Goal: Information Seeking & Learning: Understand process/instructions

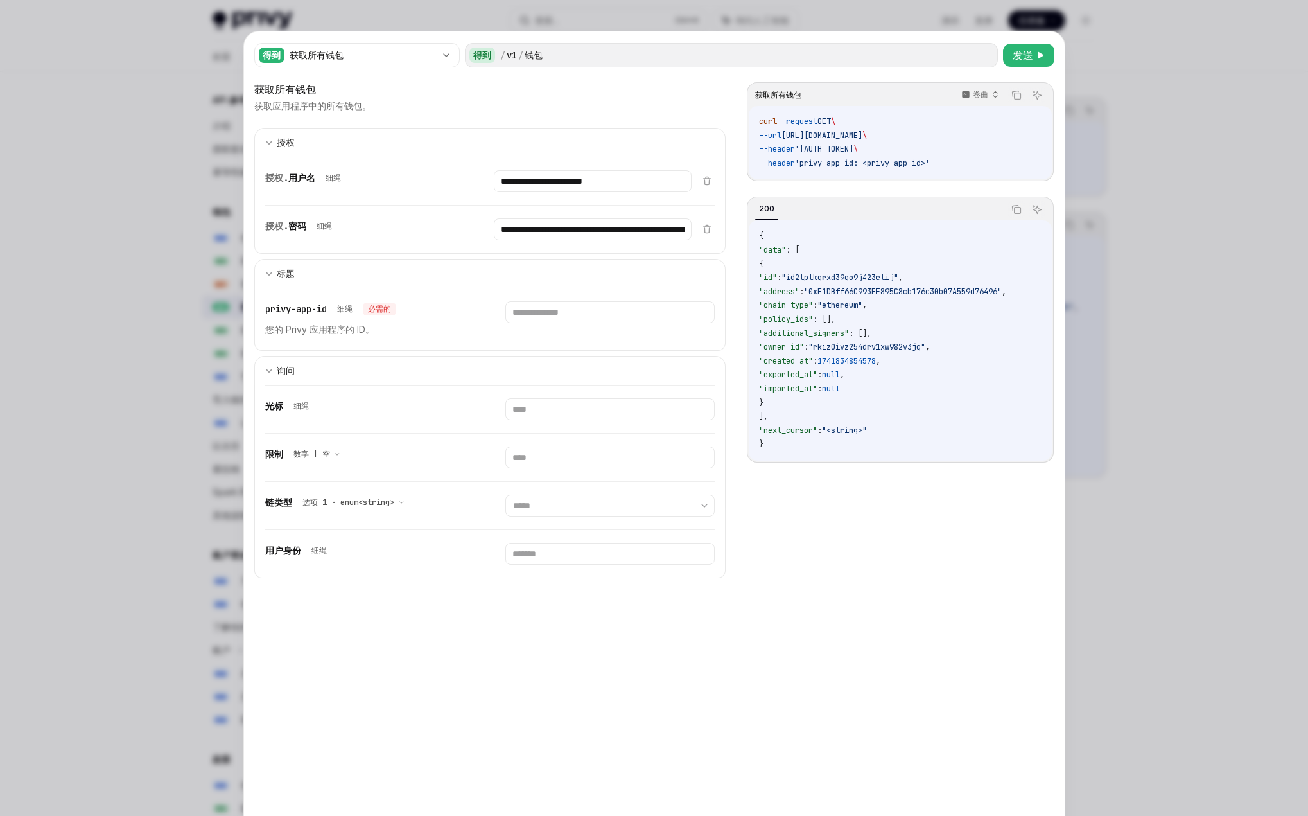
click at [1132, 62] on div at bounding box center [654, 408] width 1308 height 816
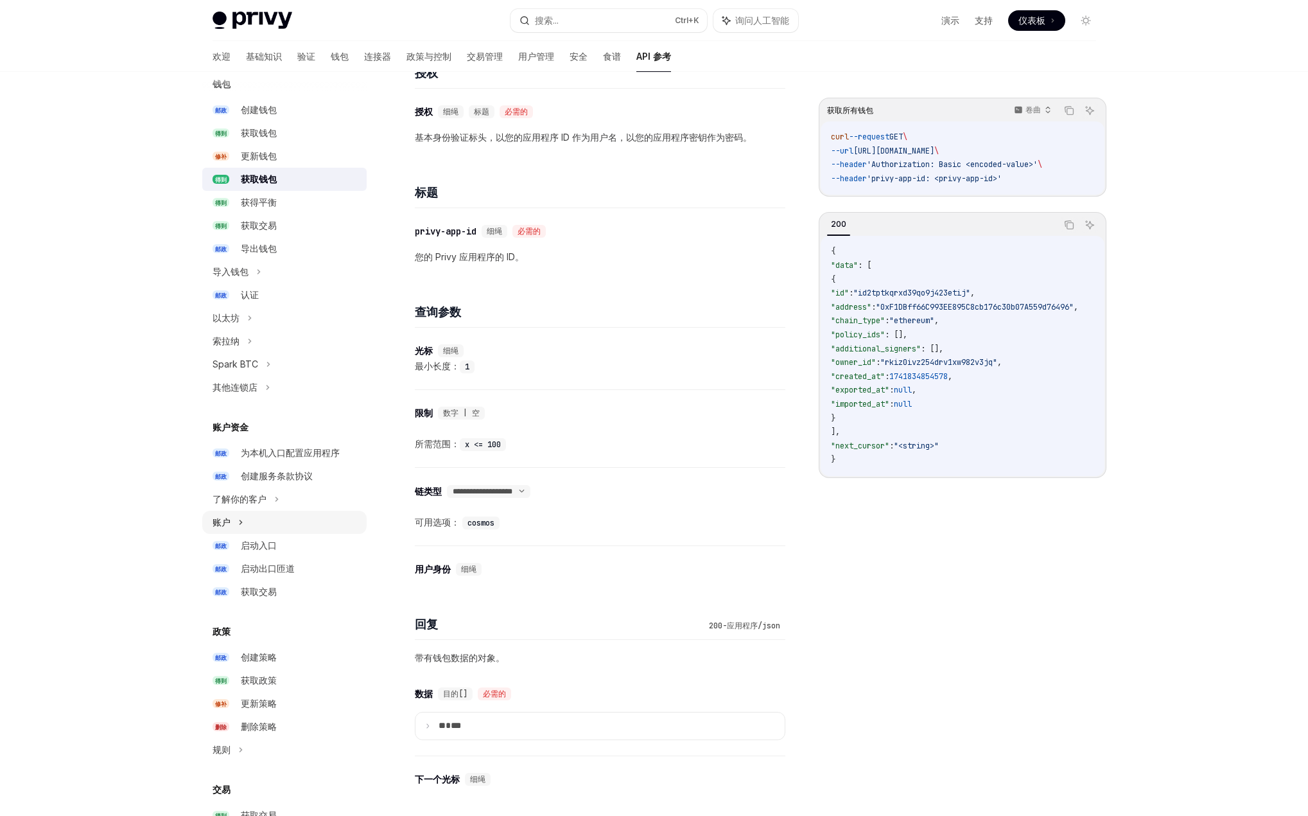
scroll to position [128, 0]
click at [248, 317] on icon at bounding box center [249, 317] width 5 height 15
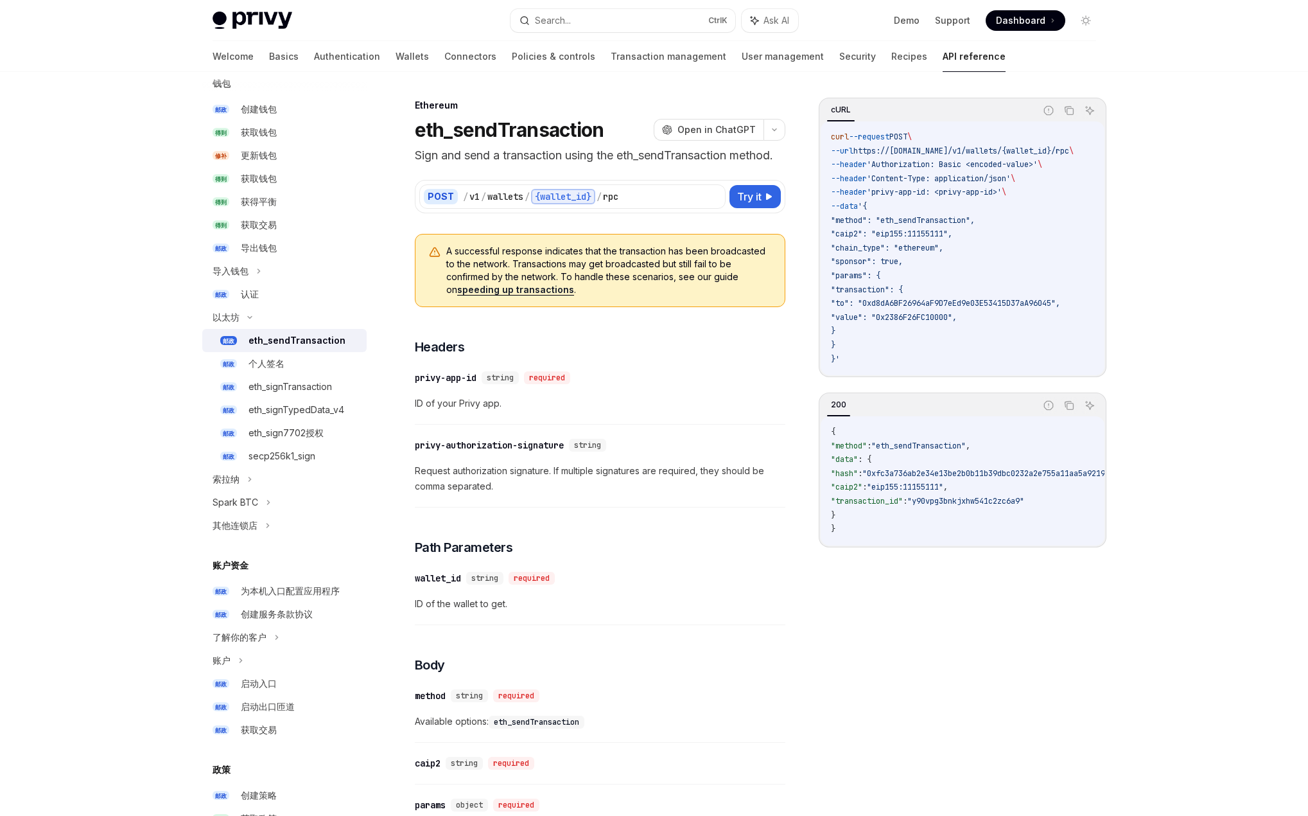
click at [254, 341] on font "eth_sendTransaction" at bounding box center [297, 340] width 97 height 11
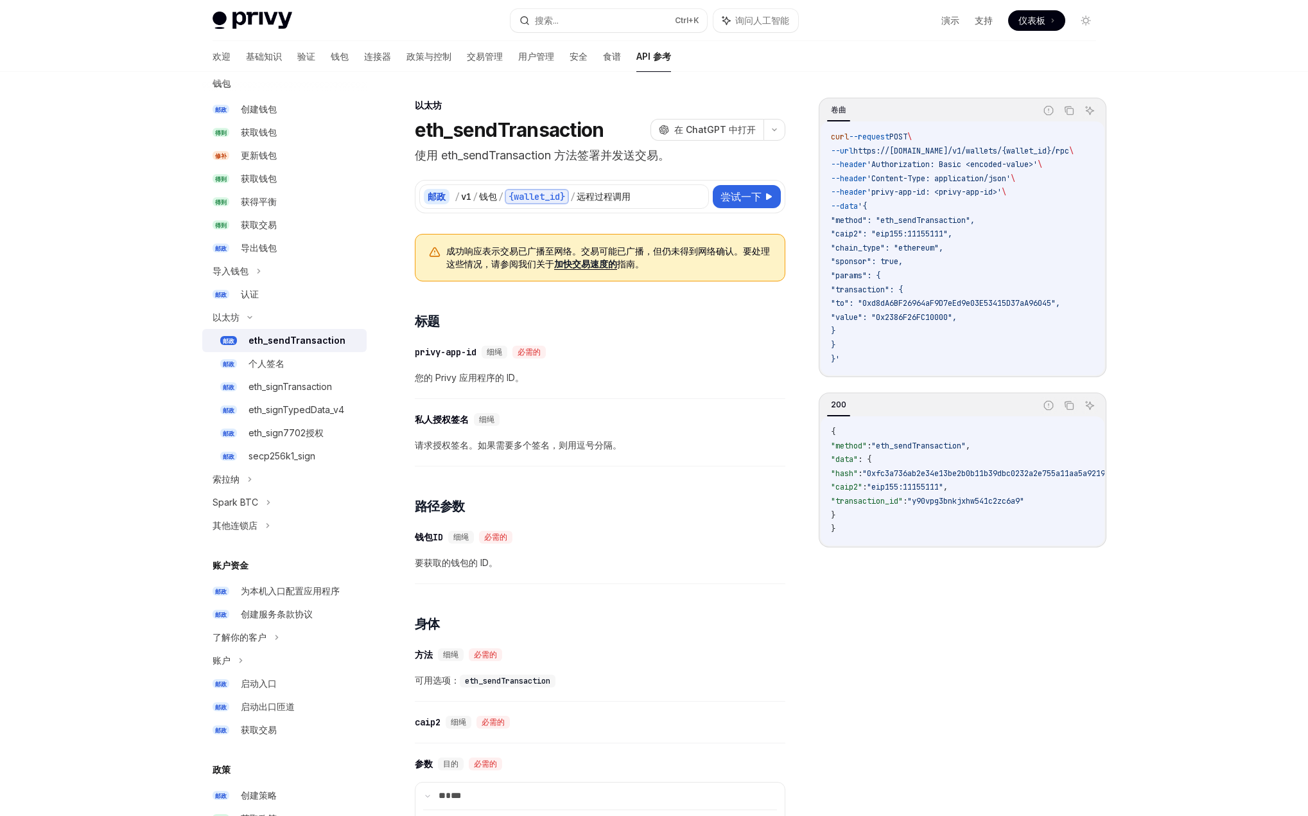
click at [254, 341] on font "eth_sendTransaction" at bounding box center [297, 340] width 97 height 11
click at [587, 263] on font "加快交易速度的" at bounding box center [585, 263] width 63 height 11
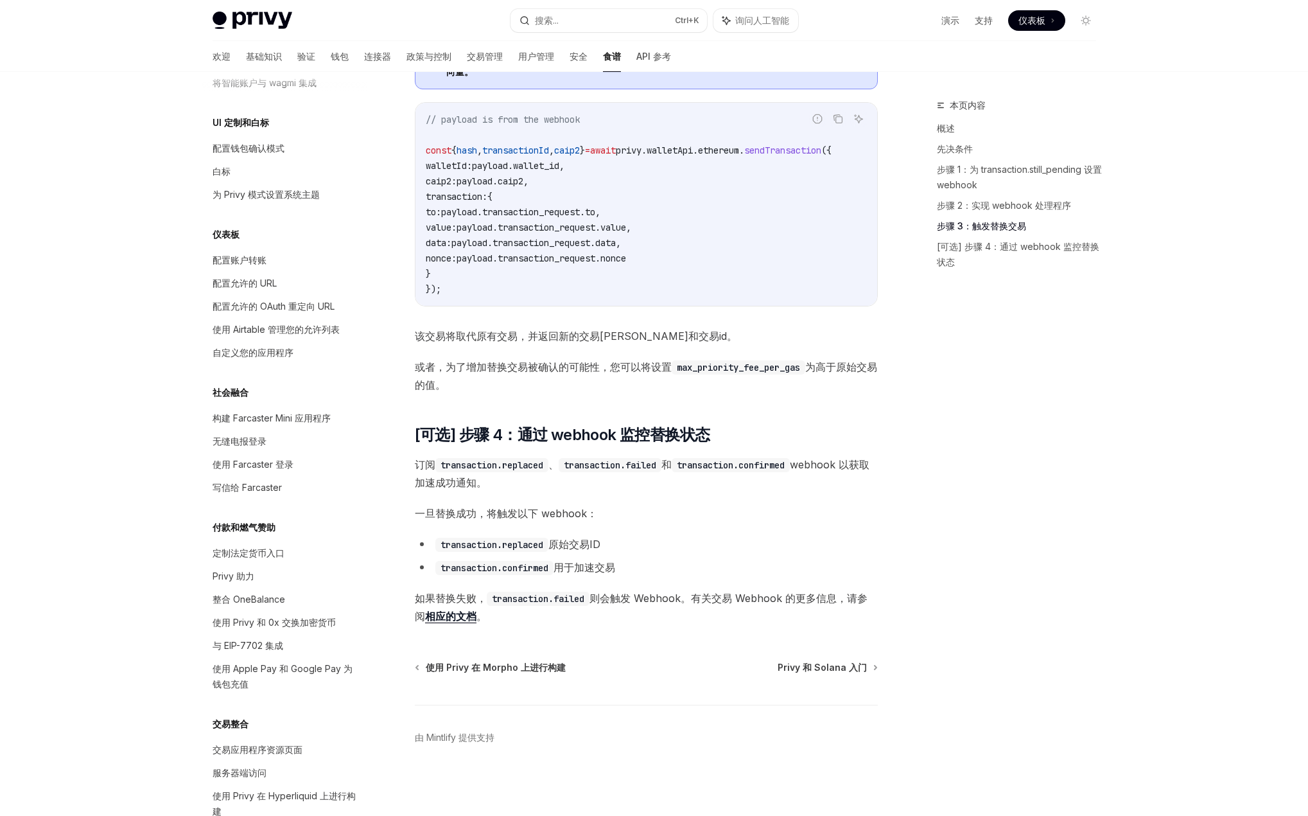
scroll to position [429, 0]
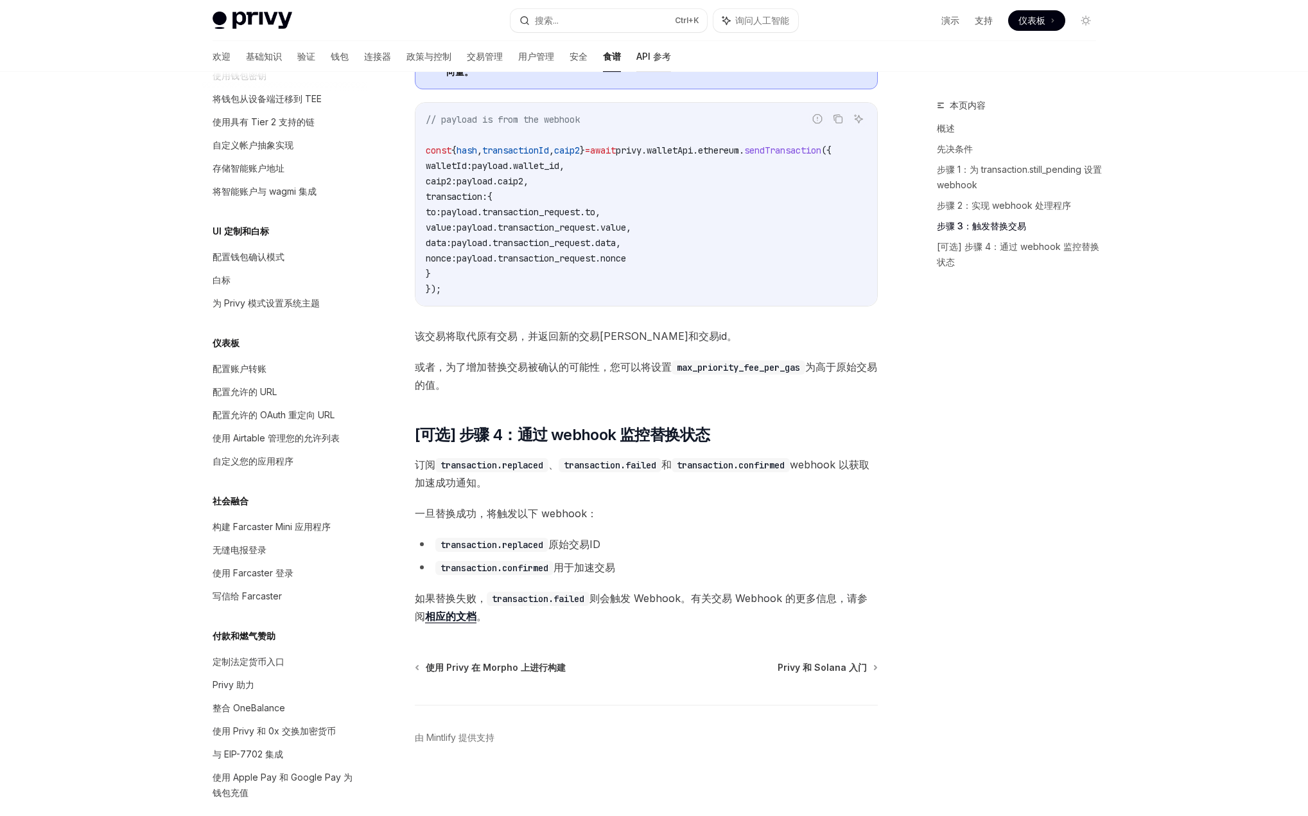
click at [636, 53] on font "API 参考" at bounding box center [653, 56] width 35 height 11
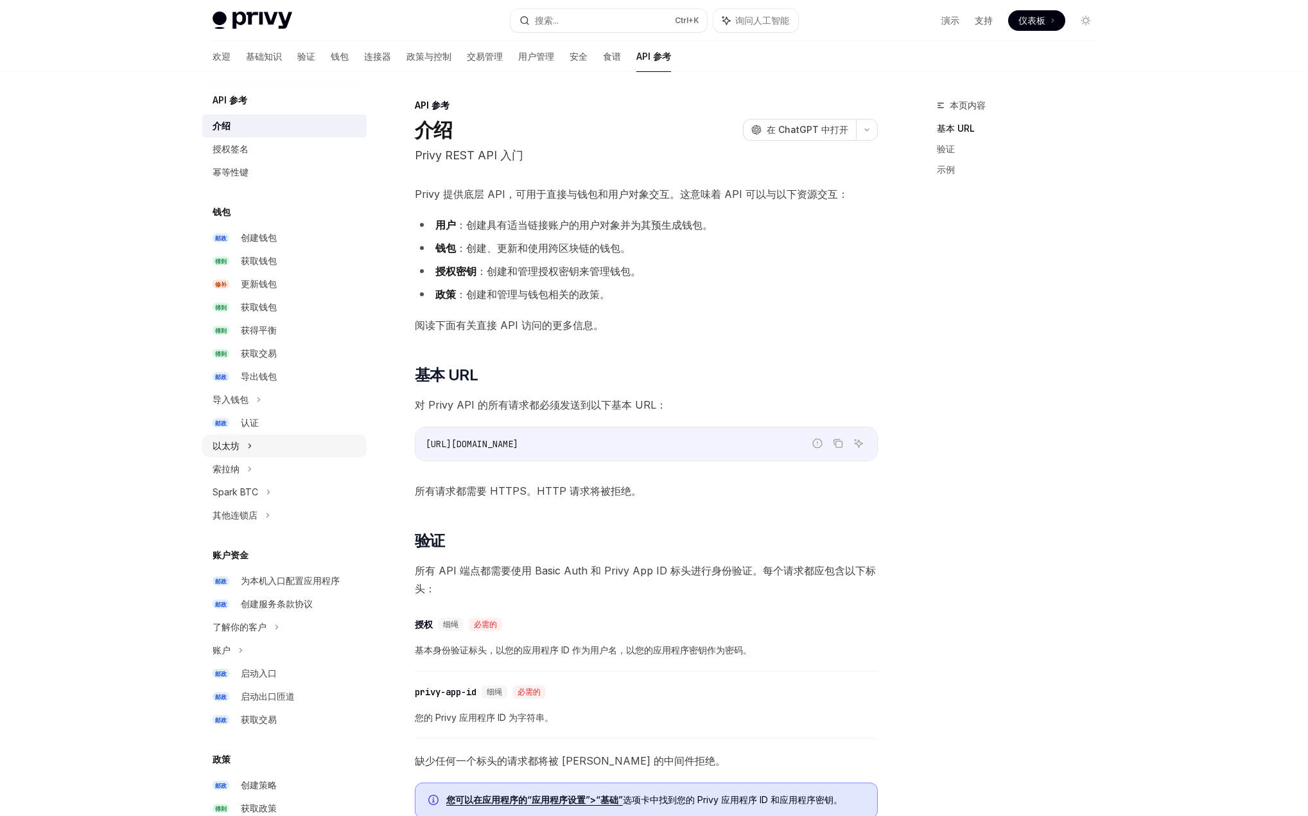
click at [252, 442] on icon at bounding box center [249, 445] width 5 height 15
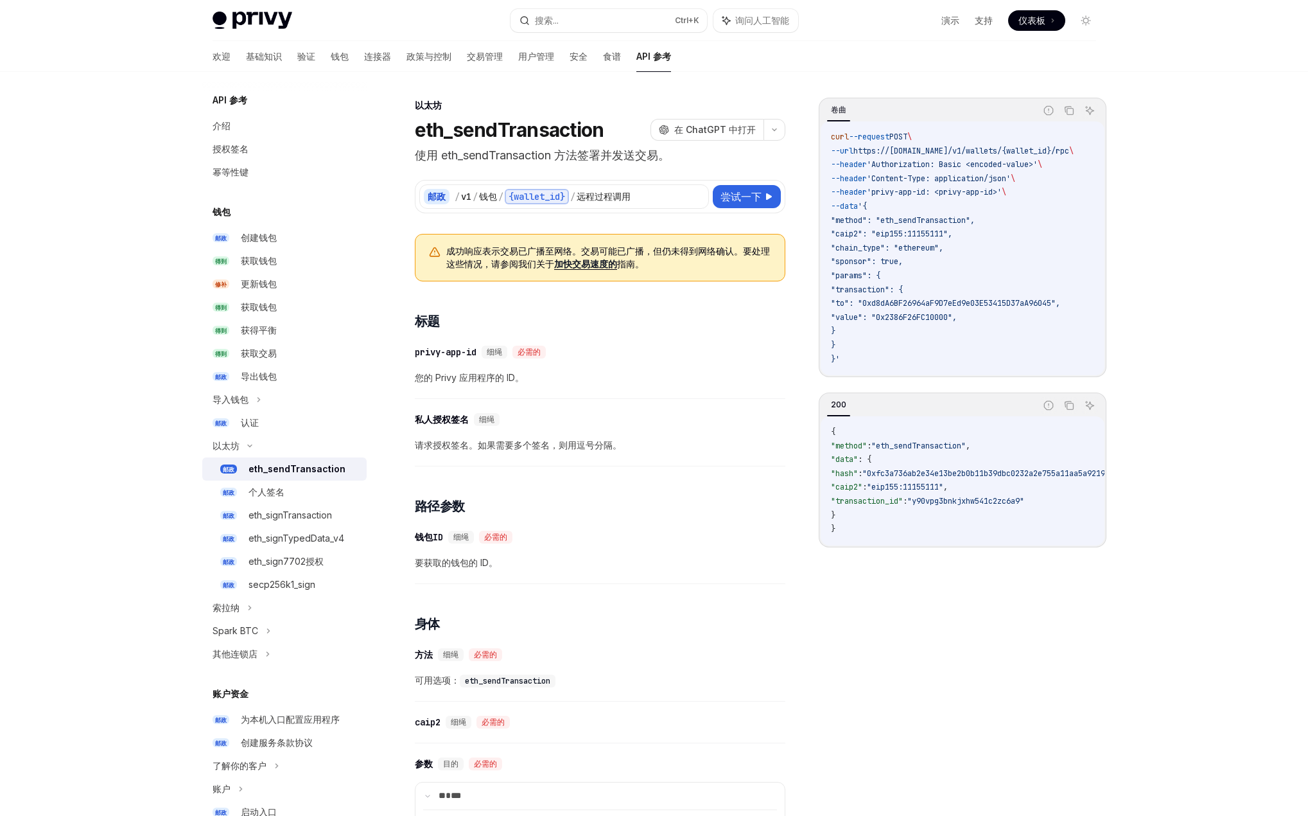
click at [254, 466] on font "eth_sendTransaction" at bounding box center [297, 468] width 97 height 11
click at [281, 516] on font "eth_signTransaction" at bounding box center [290, 514] width 83 height 11
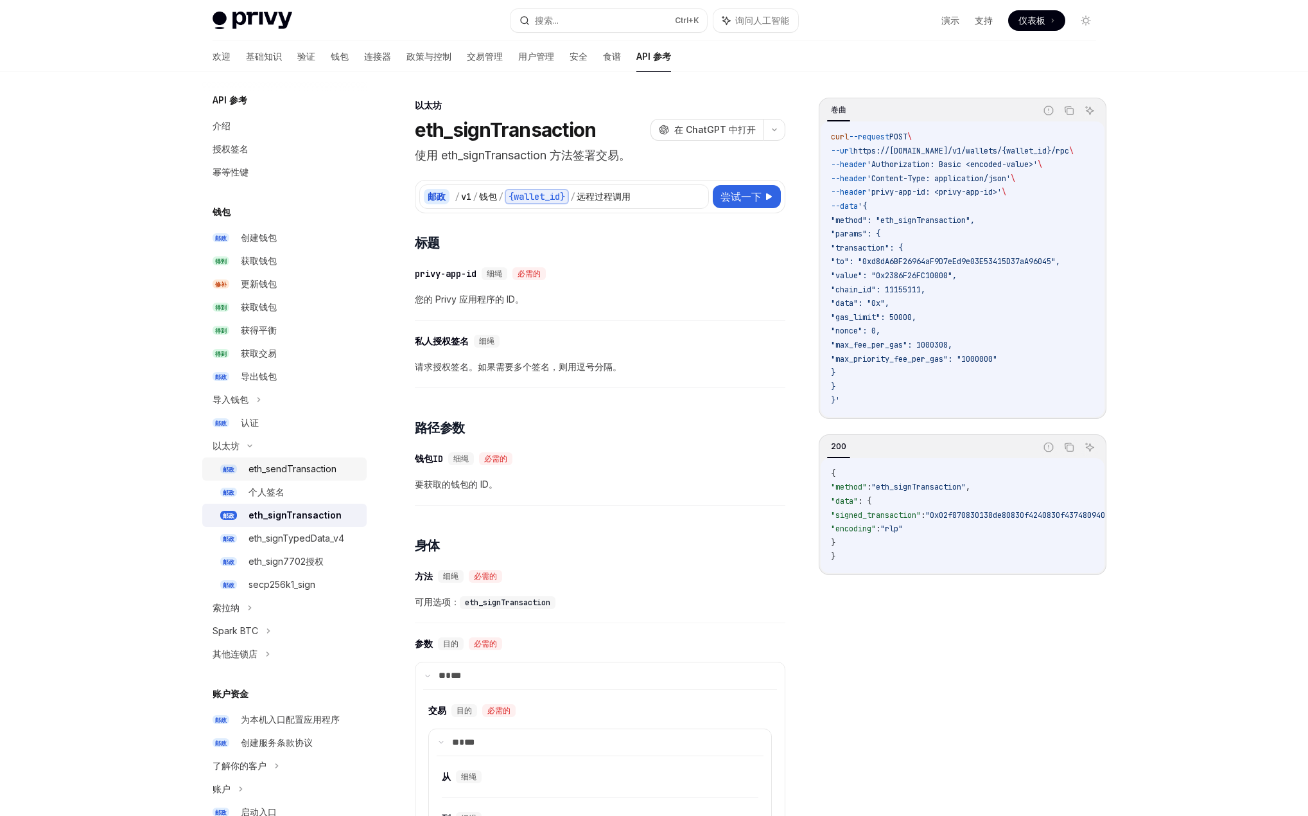
click at [308, 468] on font "eth_sendTransaction" at bounding box center [293, 468] width 88 height 11
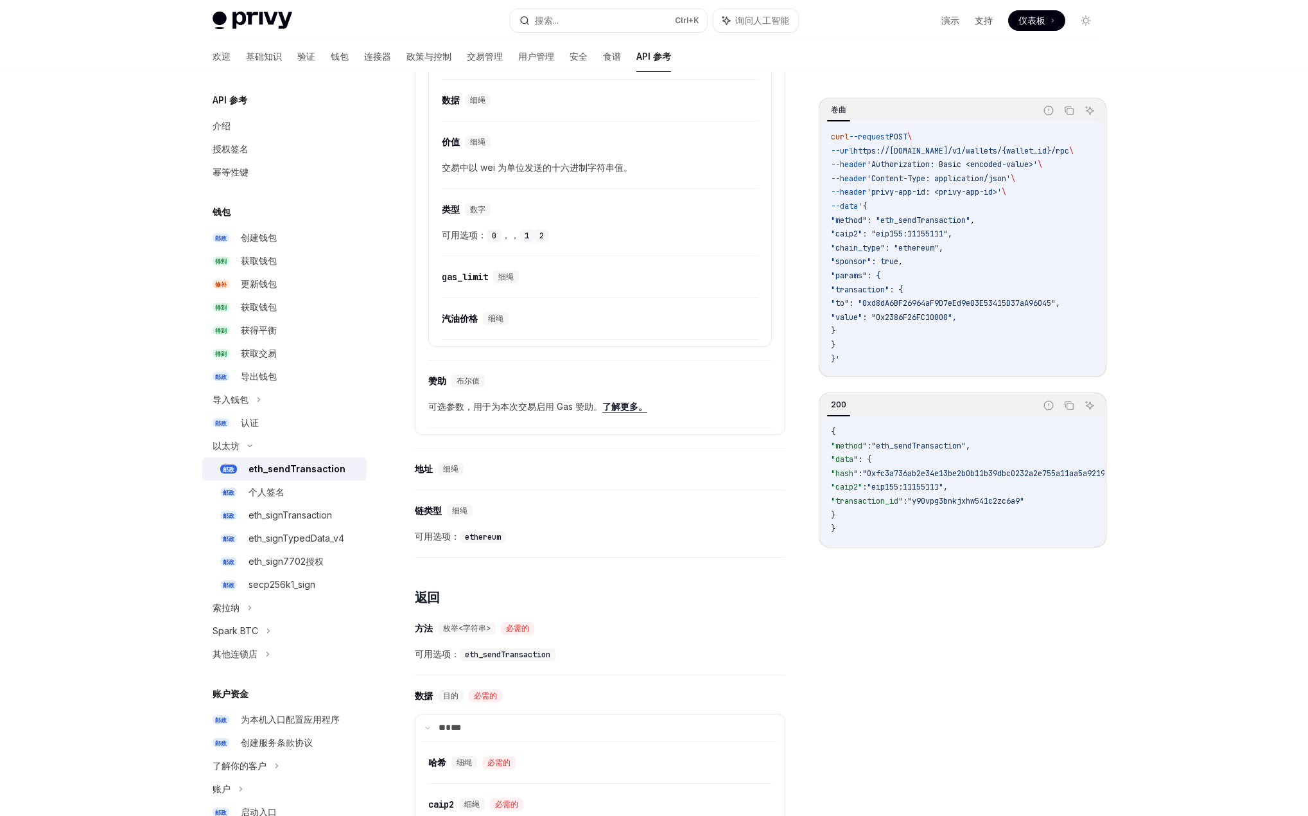
scroll to position [1226, 0]
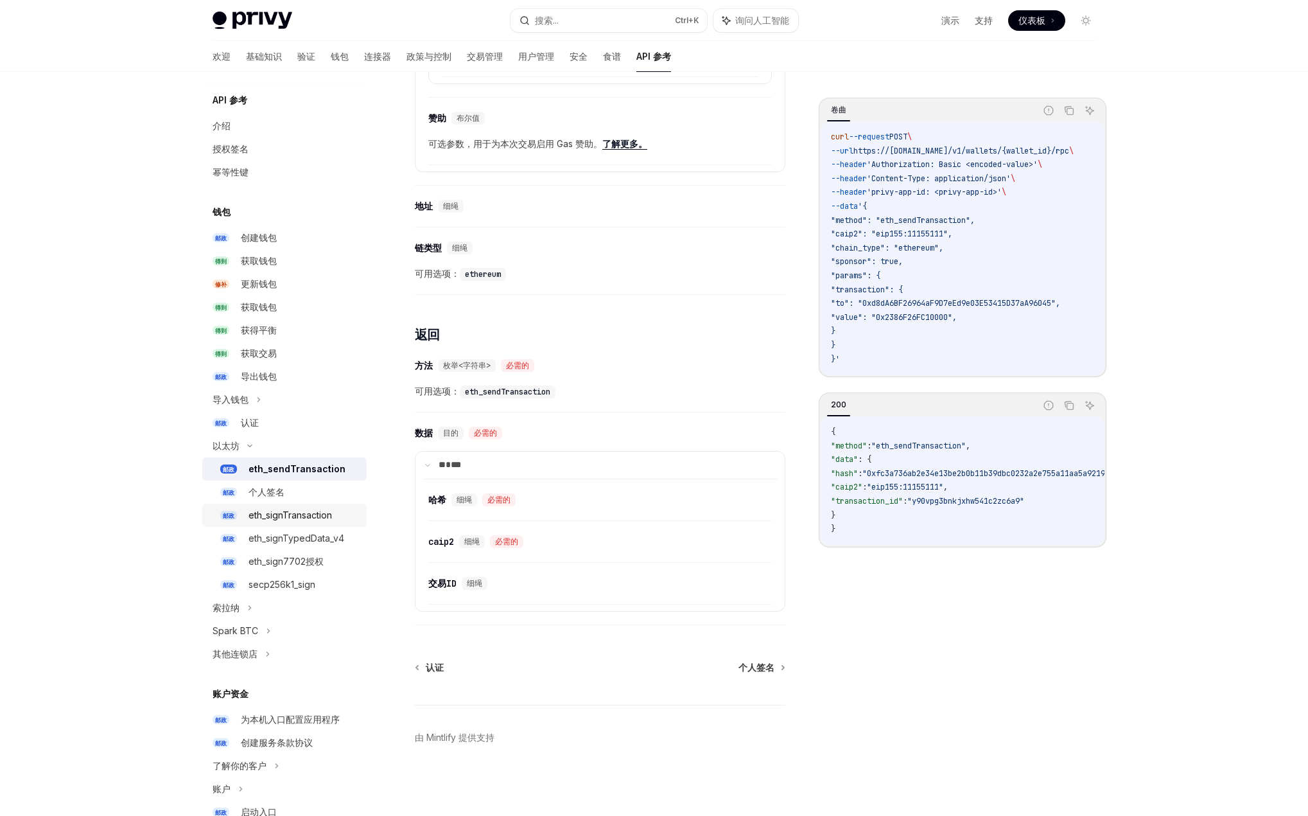
click at [328, 512] on font "eth_signTransaction" at bounding box center [290, 514] width 83 height 11
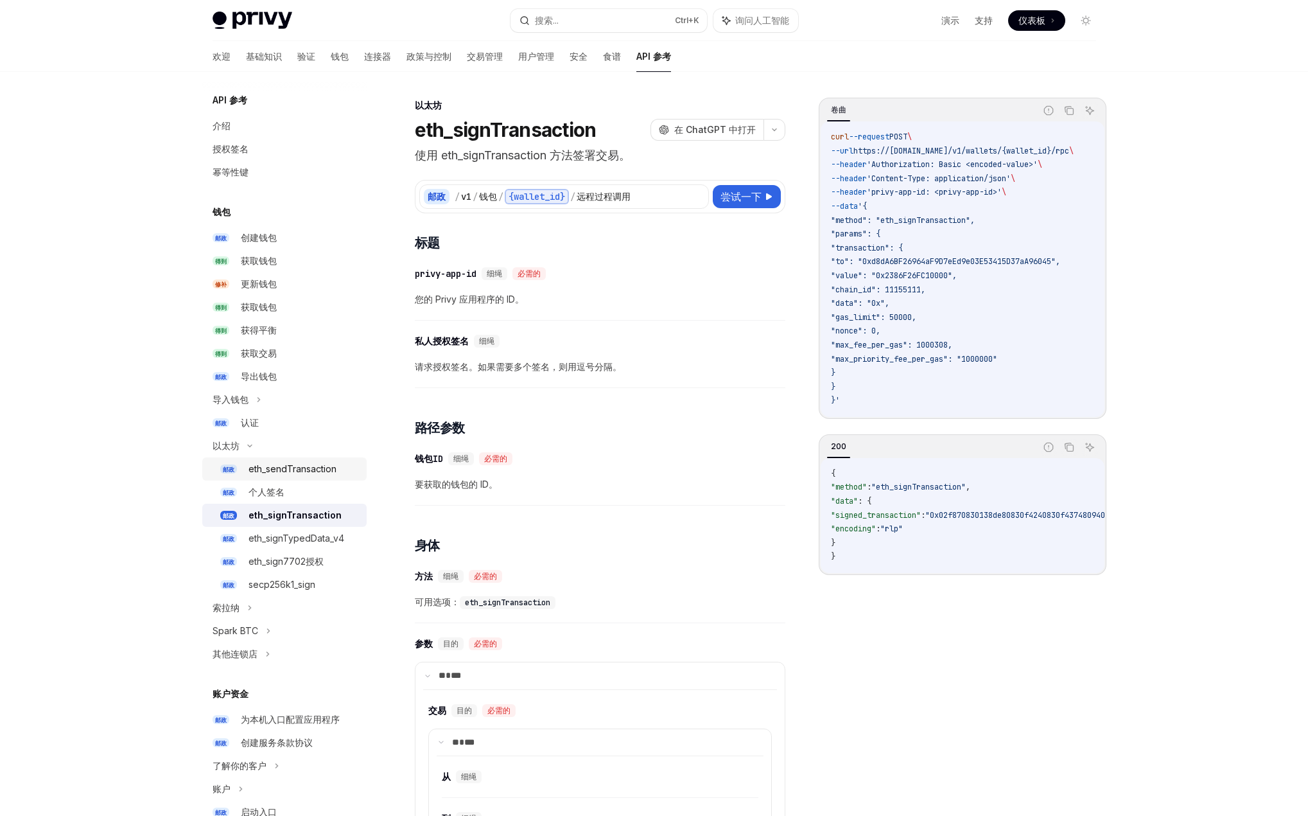
click at [327, 465] on font "eth_sendTransaction" at bounding box center [293, 468] width 88 height 11
type textarea "*"
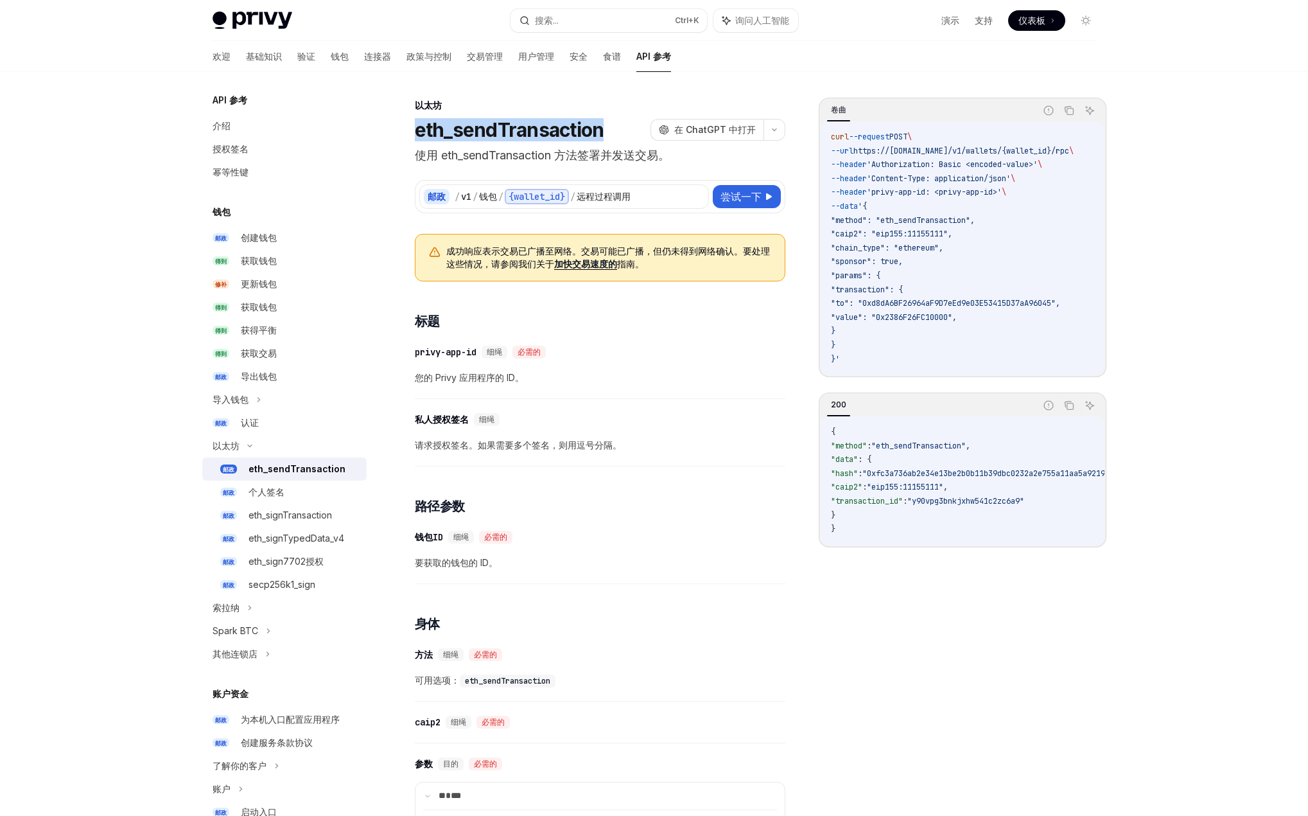
drag, startPoint x: 613, startPoint y: 137, endPoint x: 410, endPoint y: 137, distance: 203.6
copy font "eth_sendTransaction"
click at [549, 17] on font "搜索..." at bounding box center [547, 20] width 24 height 11
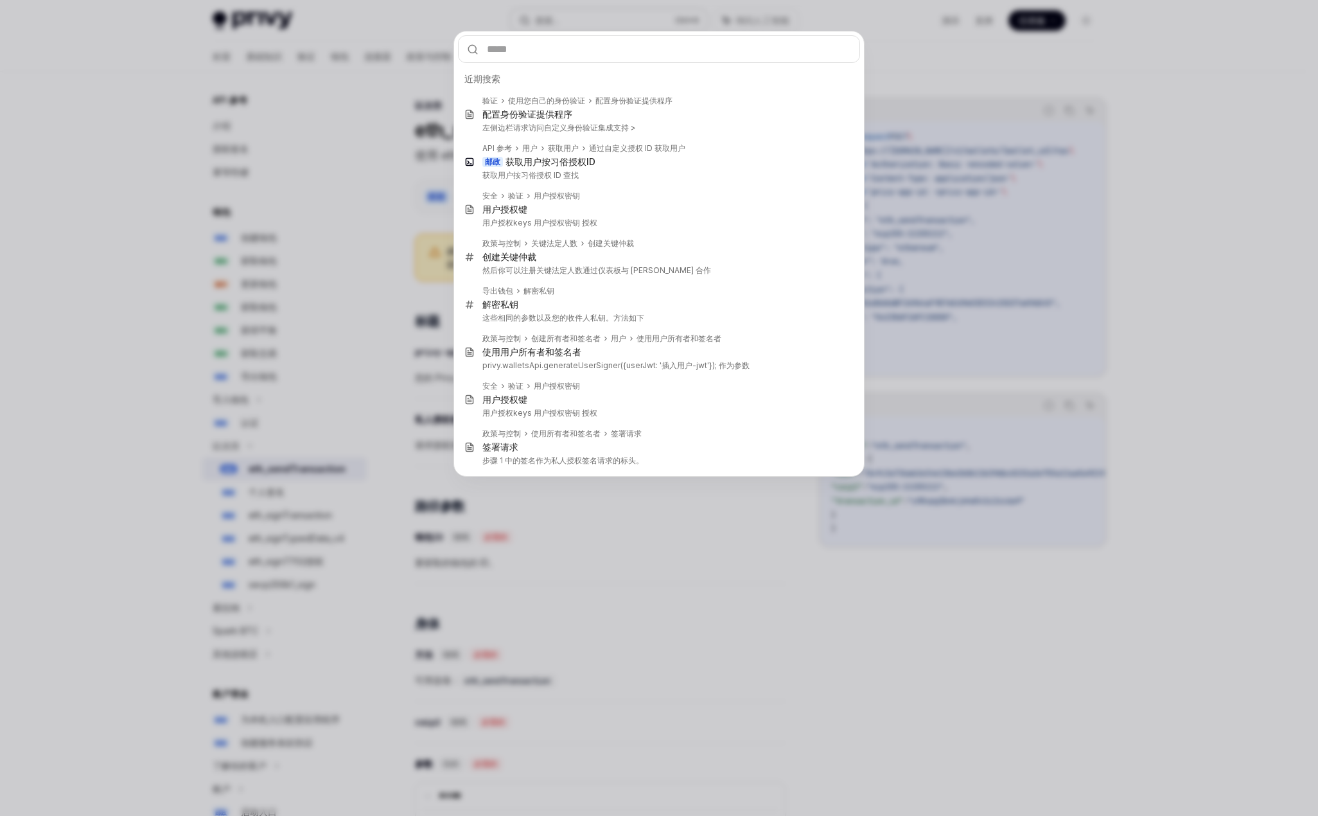
type input "**********"
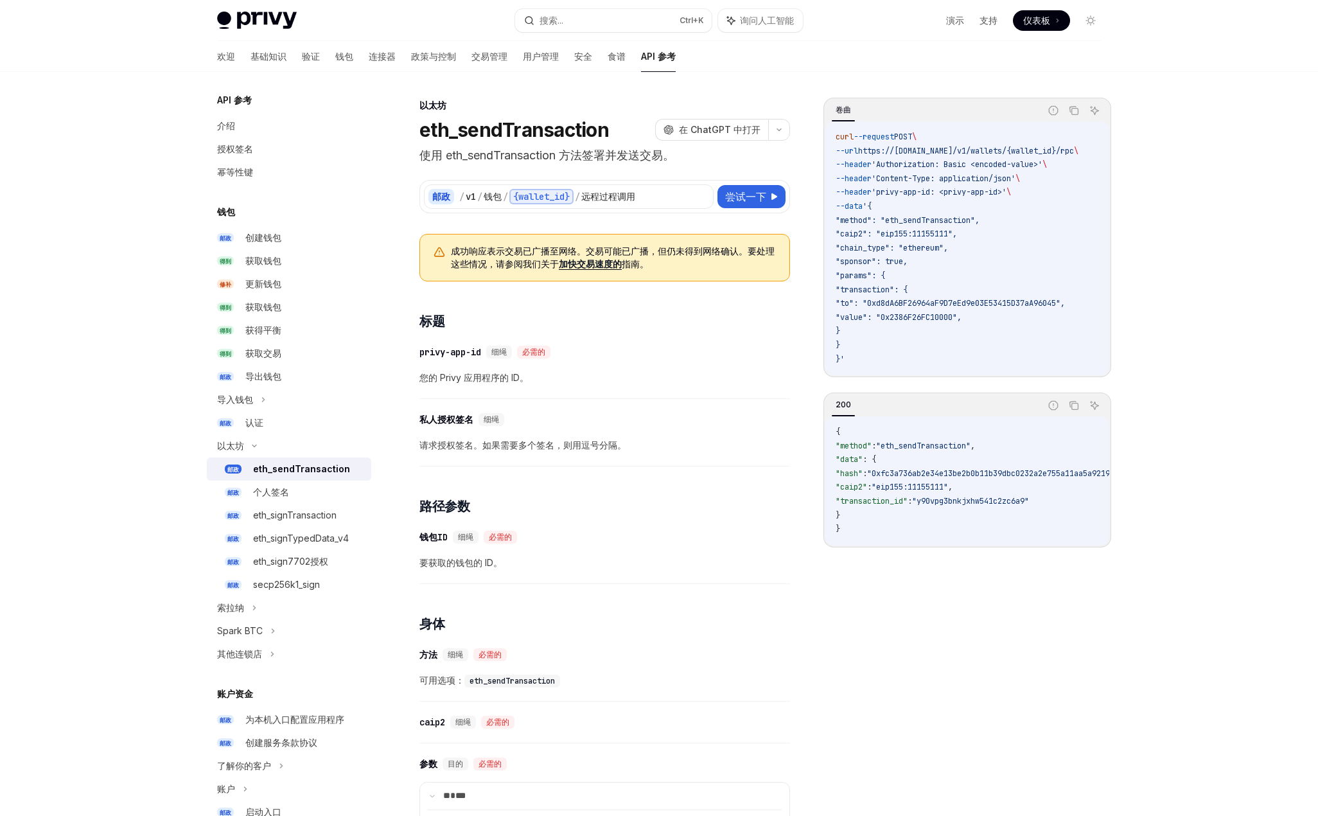
type textarea "*"
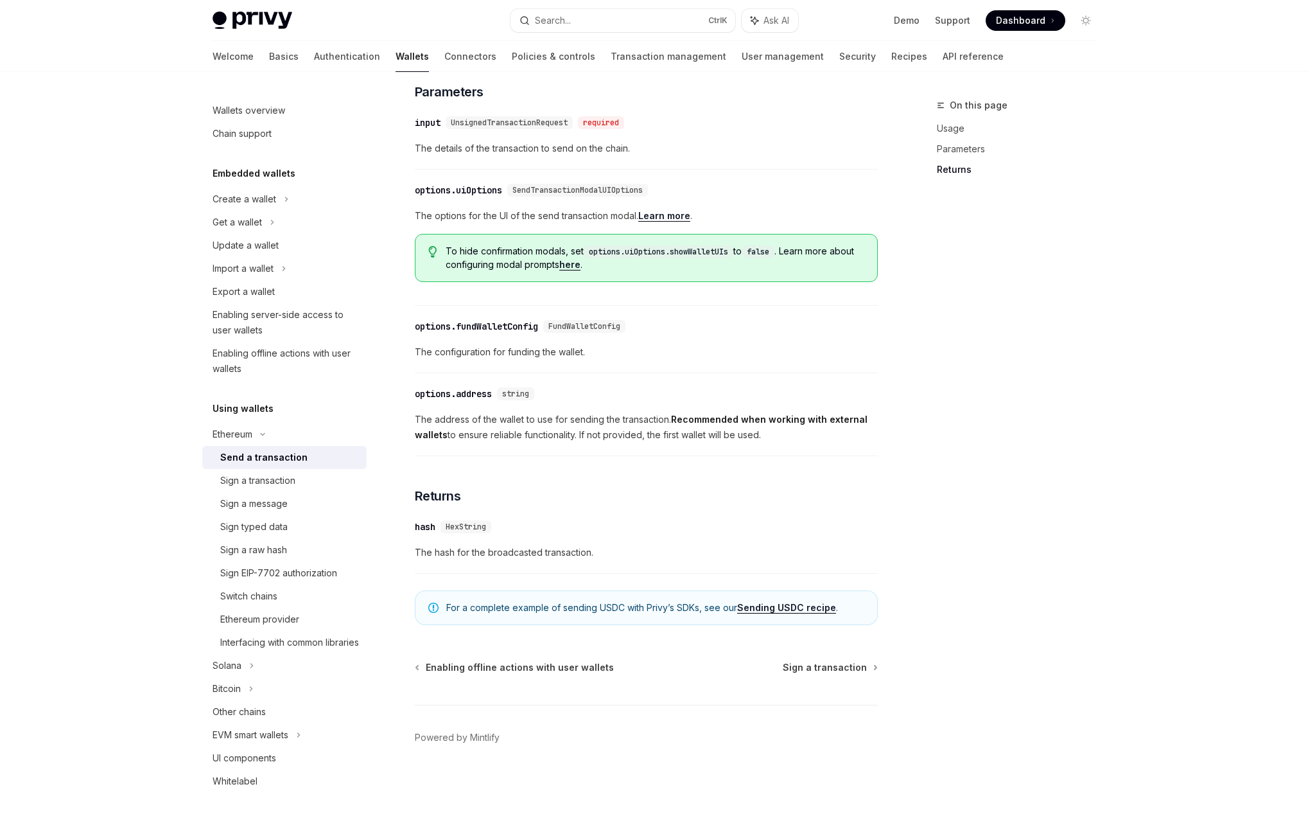
scroll to position [541, 0]
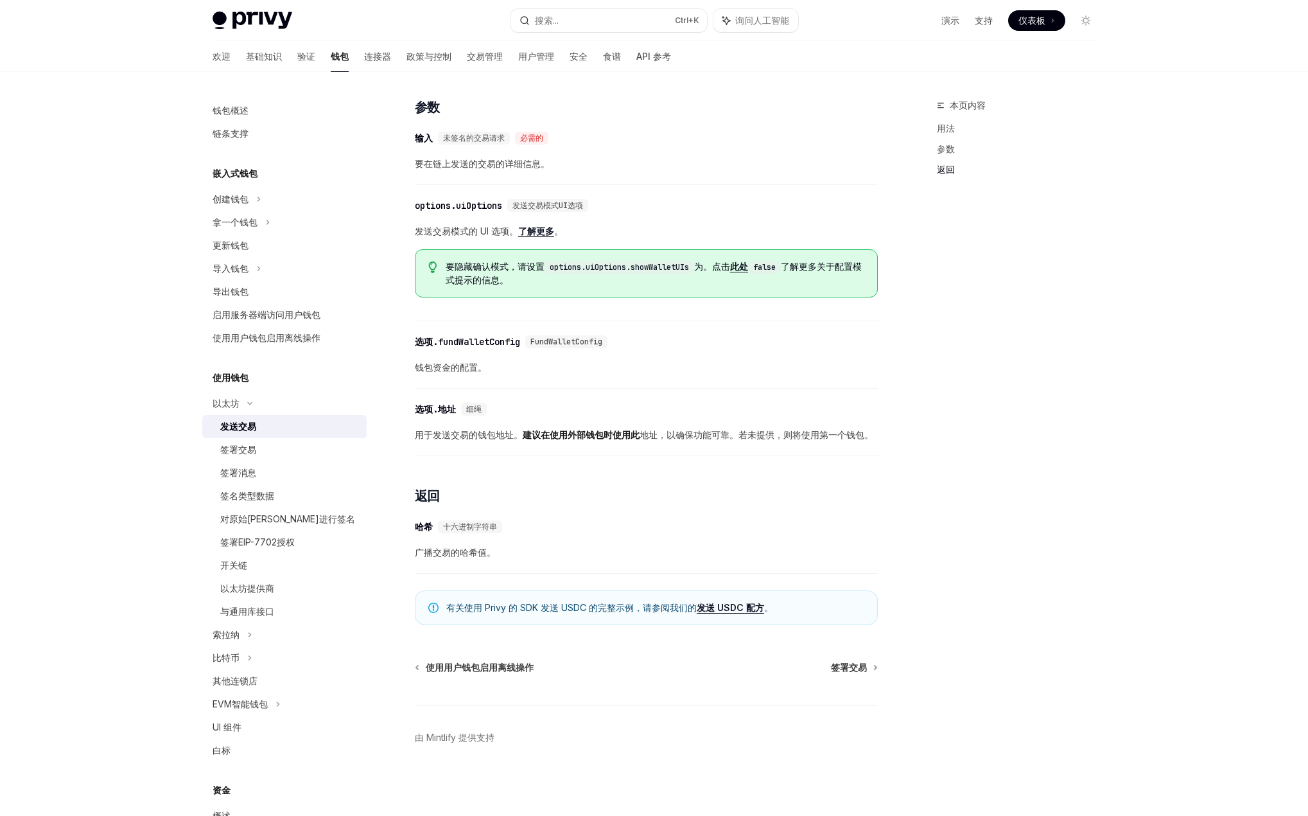
click at [466, 547] on font "广播交易的哈希值。" at bounding box center [455, 552] width 81 height 11
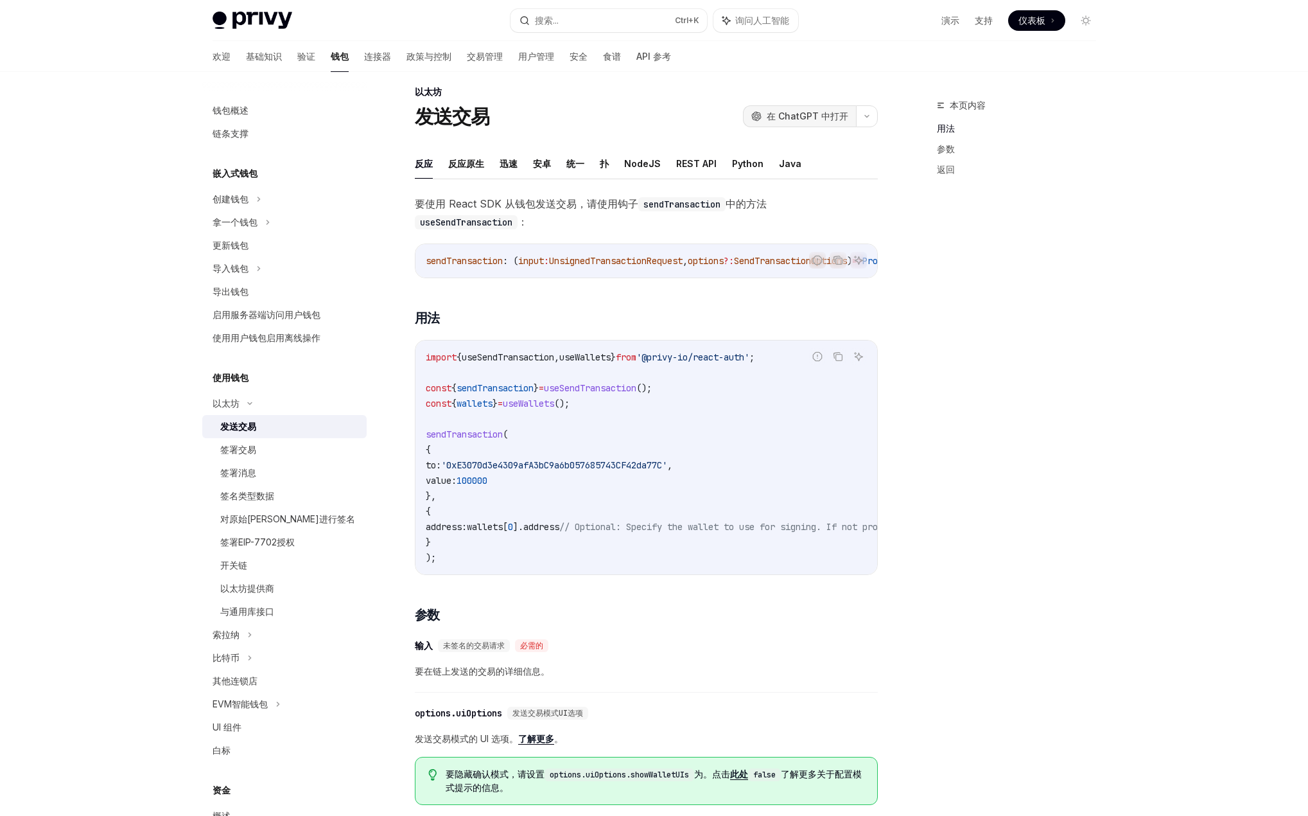
scroll to position [0, 0]
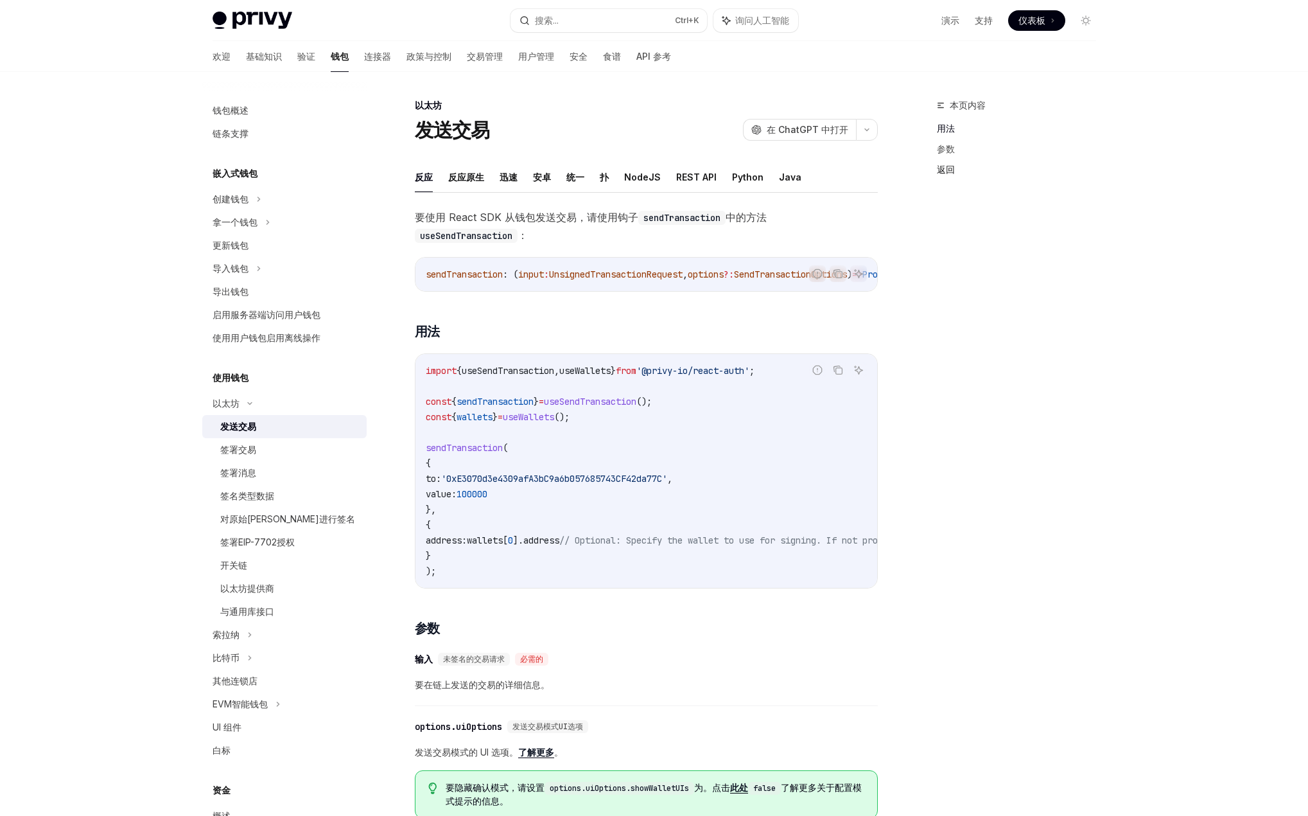
click at [949, 172] on font "返回" at bounding box center [946, 169] width 18 height 11
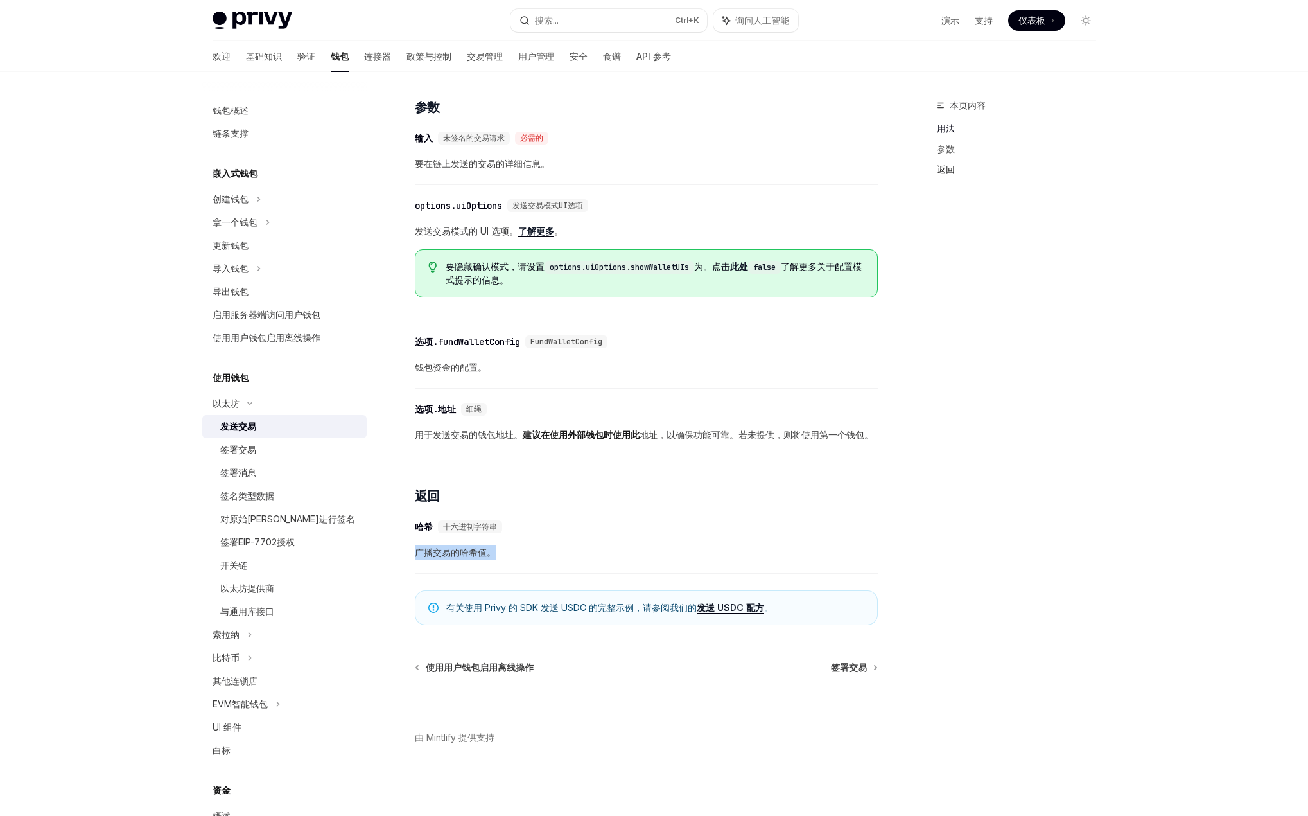
scroll to position [541, 0]
click at [967, 101] on font "本页内容" at bounding box center [968, 105] width 36 height 11
click at [1001, 257] on div "本页内容 用法 参数 返回" at bounding box center [1008, 457] width 195 height 718
